Goal: Task Accomplishment & Management: Use online tool/utility

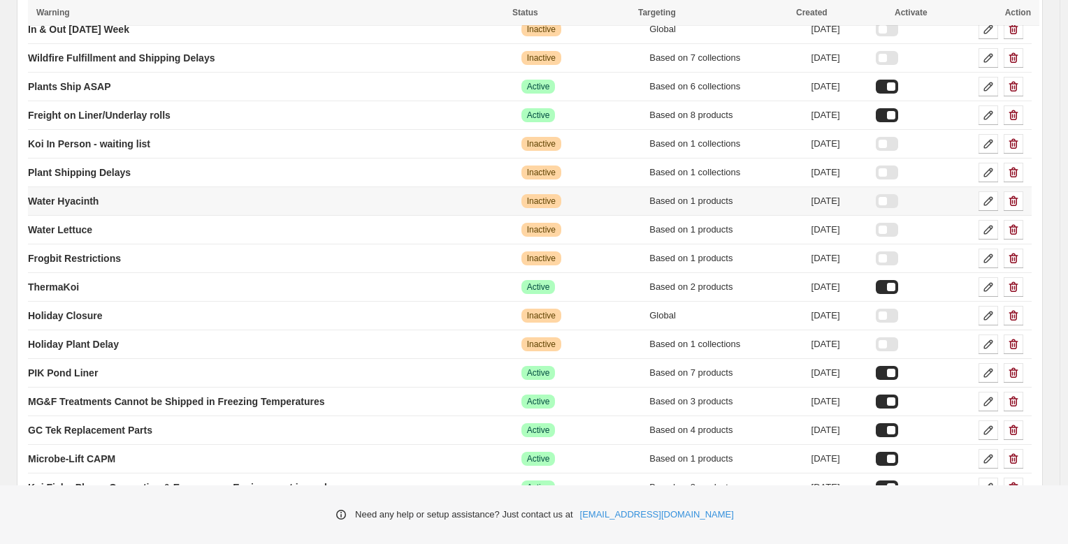
scroll to position [320, 0]
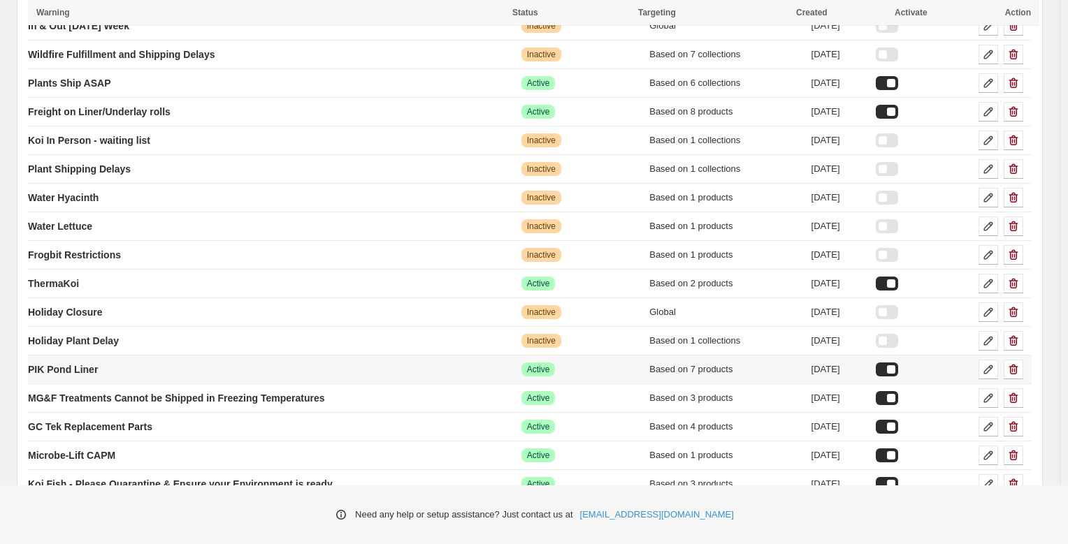
click at [208, 361] on td "PIK Pond Liner" at bounding box center [272, 370] width 489 height 29
click at [98, 375] on p "PIK Pond Liner" at bounding box center [63, 370] width 70 height 14
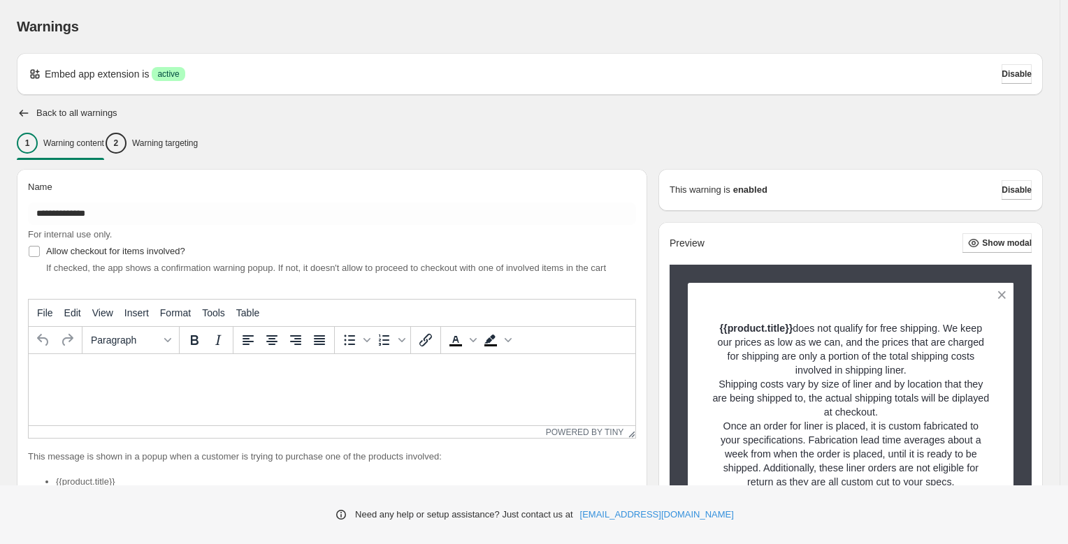
type input "**********"
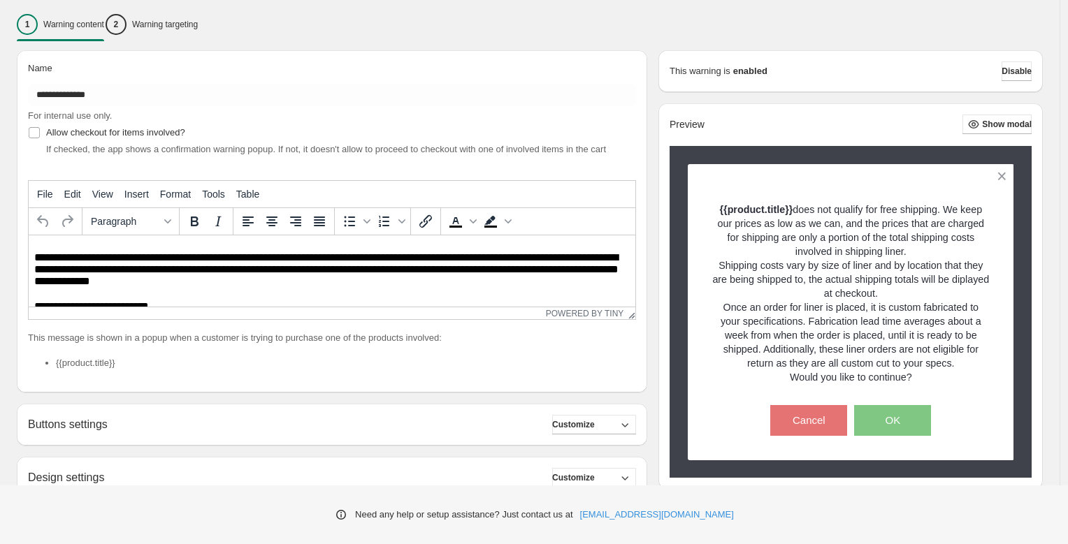
scroll to position [118, 0]
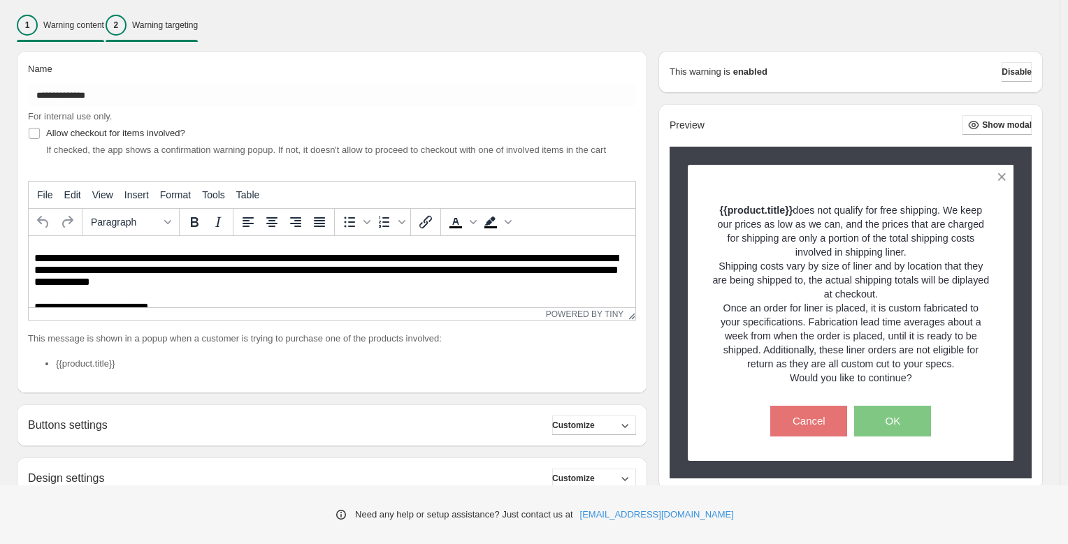
click at [198, 24] on p "Warning targeting" at bounding box center [165, 25] width 66 height 11
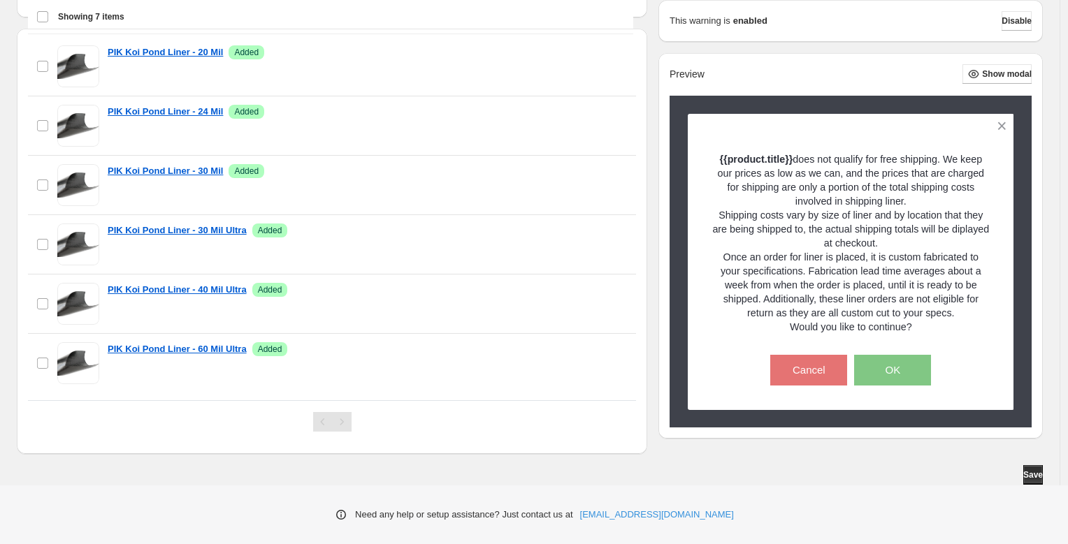
scroll to position [0, 0]
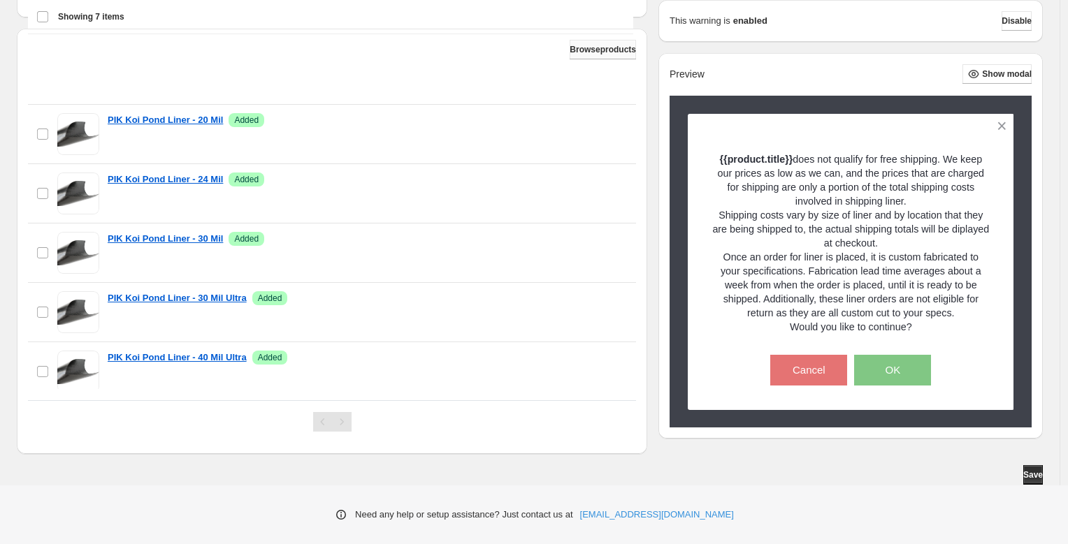
click at [583, 54] on span "Browse products" at bounding box center [603, 49] width 66 height 11
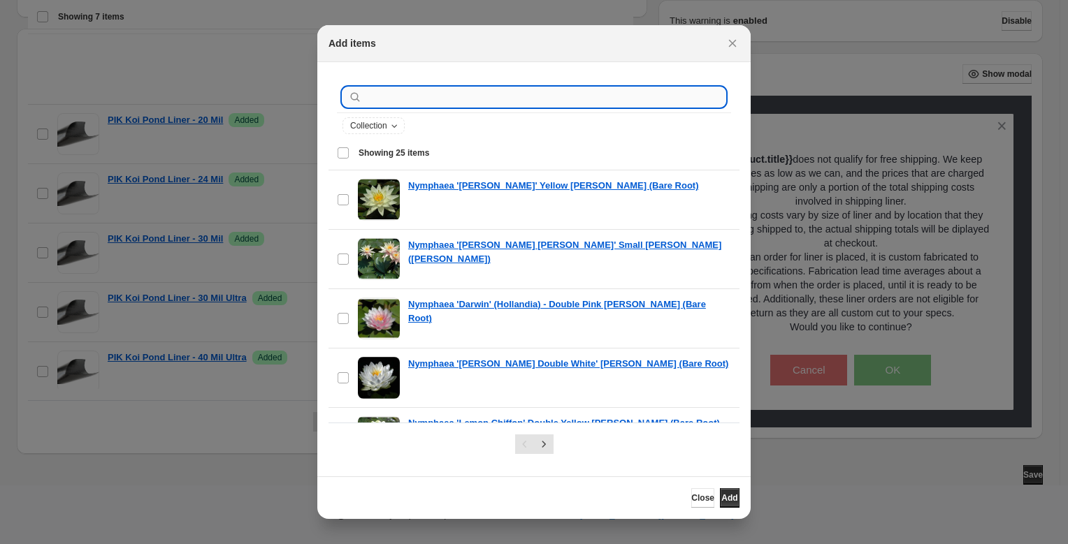
click at [493, 103] on input ":r27:" at bounding box center [545, 97] width 361 height 20
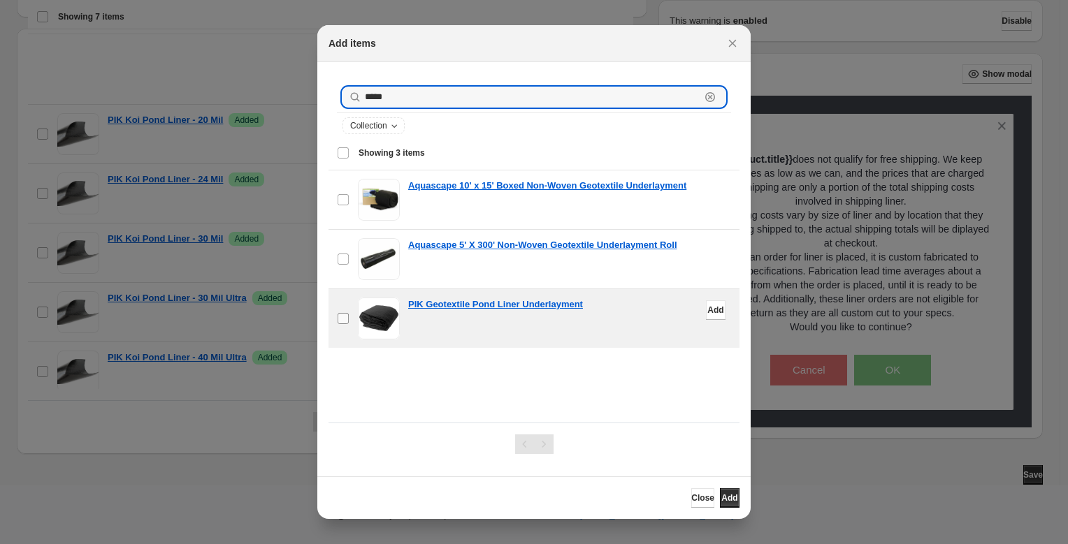
type input "*****"
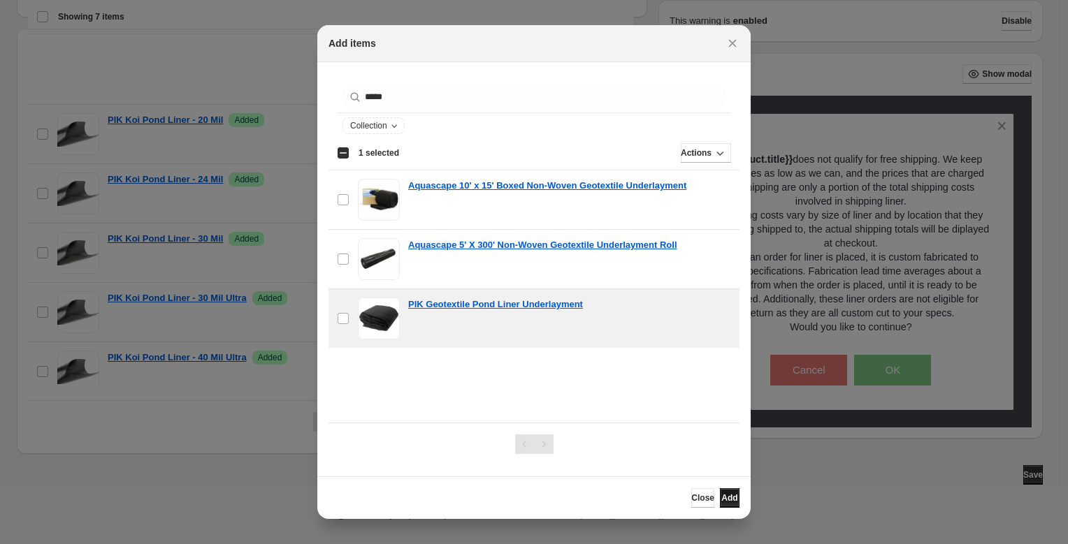
click at [730, 498] on span "Add" at bounding box center [729, 498] width 16 height 11
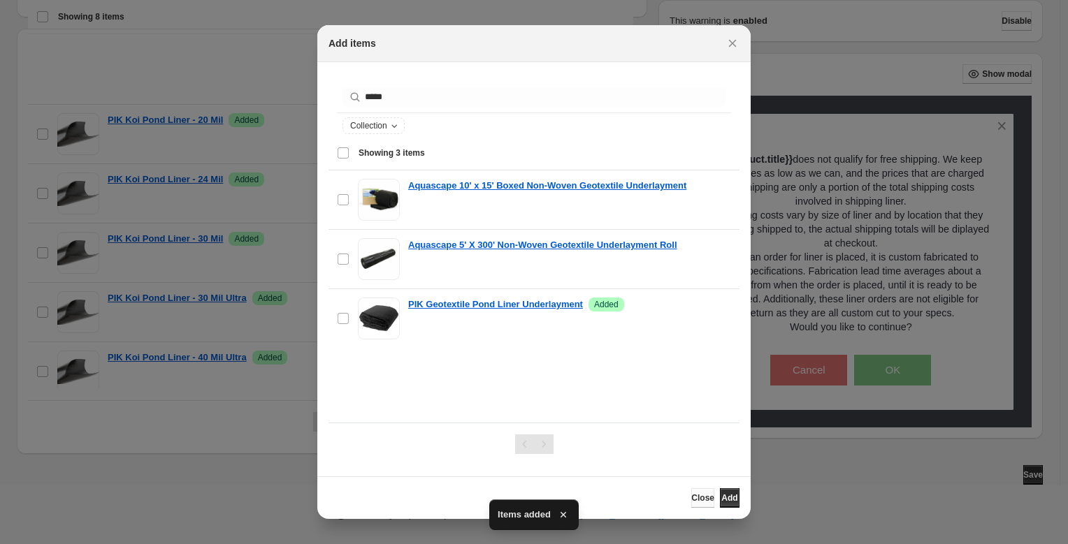
click at [691, 500] on span "Close" at bounding box center [702, 498] width 23 height 11
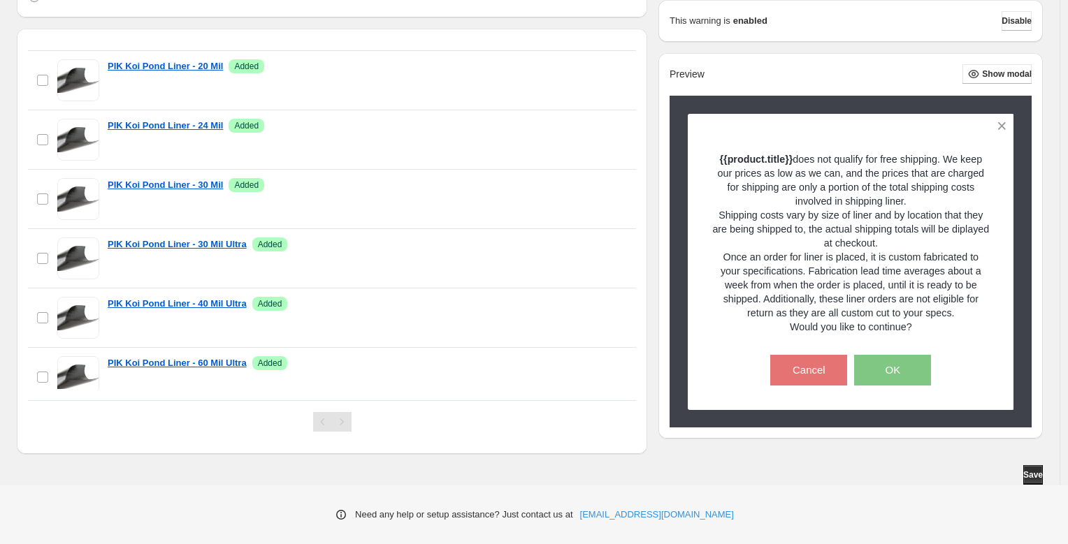
scroll to position [190, 0]
